Goal: Task Accomplishment & Management: Manage account settings

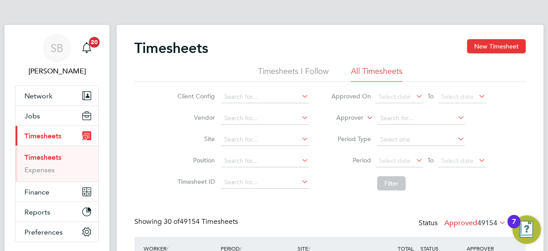
click at [497, 220] on icon at bounding box center [497, 222] width 0 height 12
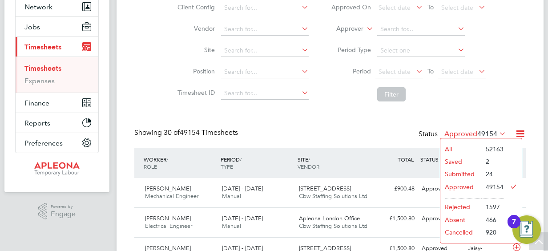
click at [456, 172] on li "Submitted" at bounding box center [460, 174] width 41 height 12
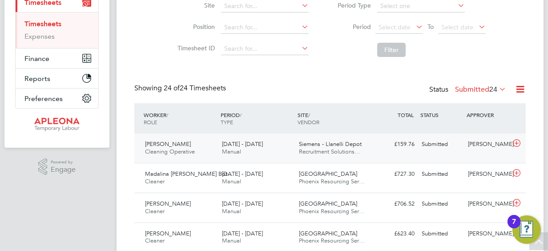
click at [232, 144] on span "13 - 19 Sep 2025" at bounding box center [242, 144] width 41 height 8
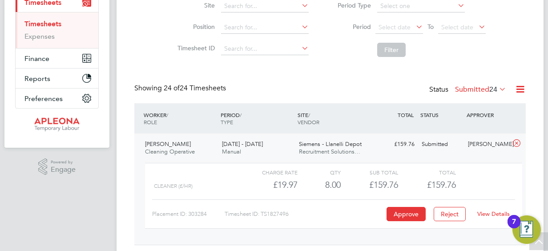
click at [288, 182] on div "£19.97" at bounding box center [268, 184] width 57 height 15
click at [484, 212] on link "View Details" at bounding box center [493, 214] width 32 height 8
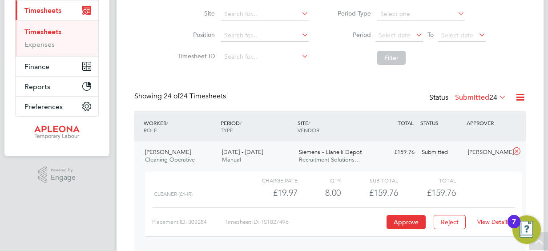
click at [497, 93] on icon at bounding box center [497, 97] width 0 height 12
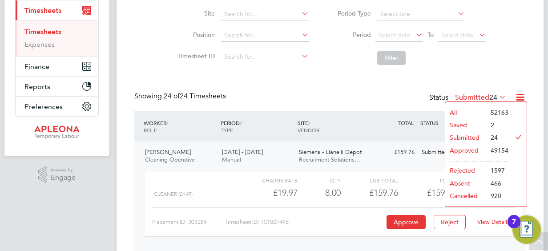
click at [467, 149] on li "Approved" at bounding box center [465, 150] width 41 height 12
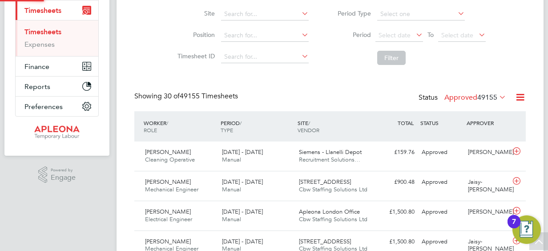
scroll to position [4, 4]
click at [497, 94] on icon at bounding box center [497, 97] width 0 height 12
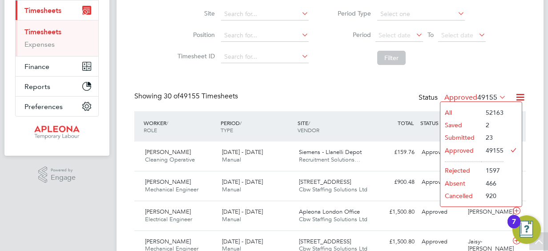
click at [459, 135] on li "Submitted" at bounding box center [460, 137] width 41 height 12
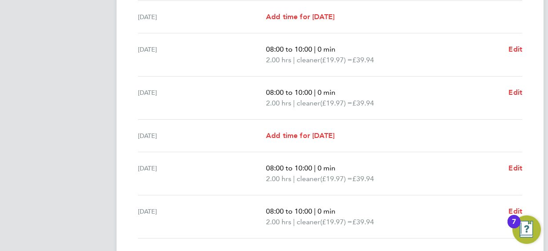
scroll to position [386, 0]
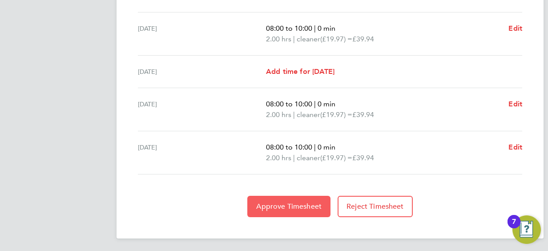
click at [294, 202] on span "Approve Timesheet" at bounding box center [288, 206] width 65 height 9
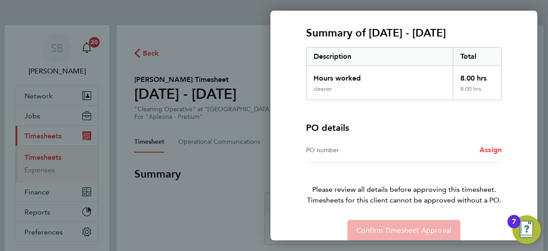
scroll to position [124, 0]
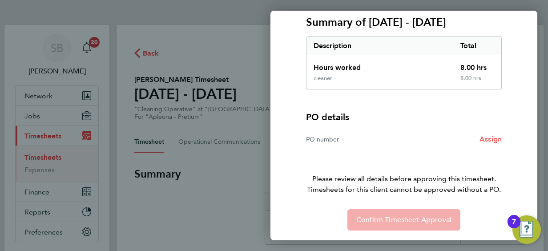
click at [489, 137] on span "Assign" at bounding box center [490, 139] width 22 height 8
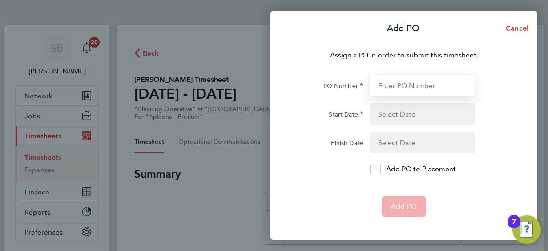
click at [383, 86] on input "PO Number" at bounding box center [422, 85] width 105 height 21
click at [382, 82] on input "PO Number" at bounding box center [422, 85] width 105 height 21
click at [387, 82] on input "PO Number" at bounding box center [422, 85] width 105 height 21
paste input "PO2525745"
type input "PO2525745"
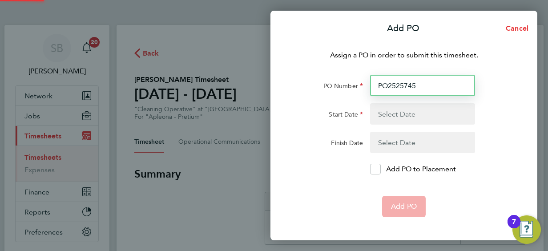
type input "[DATE]"
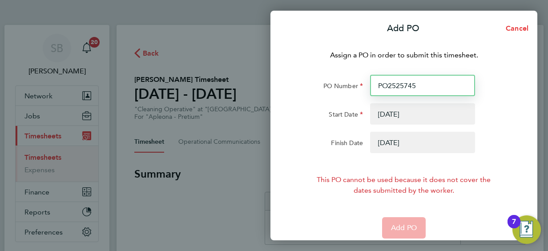
type input "PO2525745"
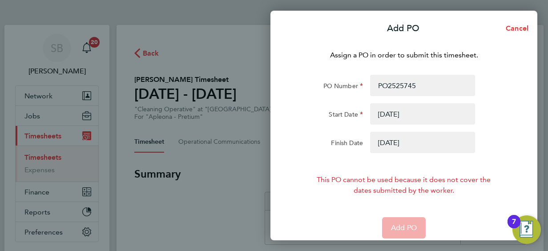
click at [388, 111] on button "button" at bounding box center [422, 113] width 105 height 21
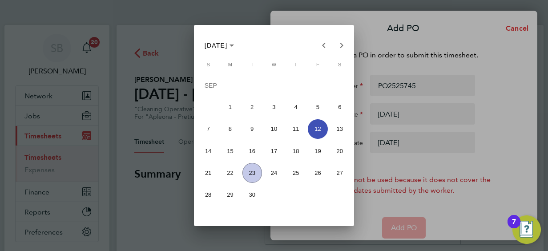
click at [340, 127] on span "13" at bounding box center [340, 129] width 20 height 20
type input "[DATE]"
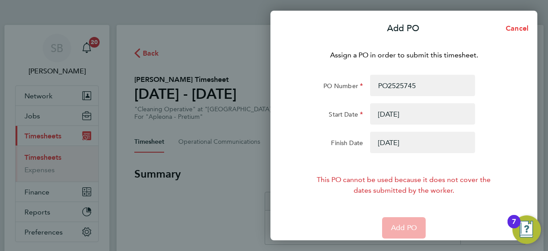
click at [397, 141] on button "button" at bounding box center [422, 142] width 105 height 21
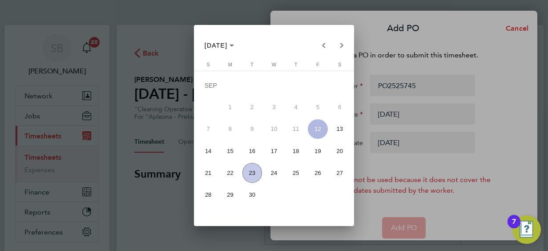
click at [318, 149] on span "19" at bounding box center [318, 151] width 20 height 20
type input "[DATE]"
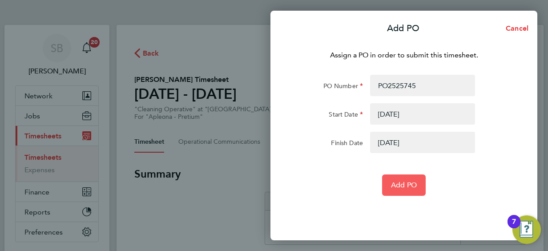
click at [399, 181] on span "Add PO" at bounding box center [404, 184] width 26 height 9
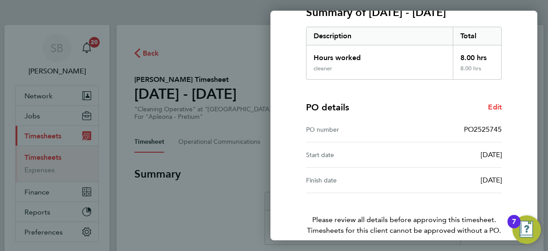
scroll to position [174, 0]
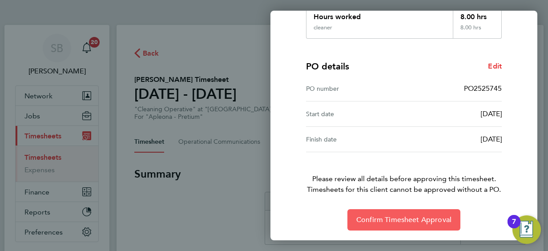
click at [403, 217] on span "Confirm Timesheet Approval" at bounding box center [403, 219] width 95 height 9
